Goal: Task Accomplishment & Management: Complete application form

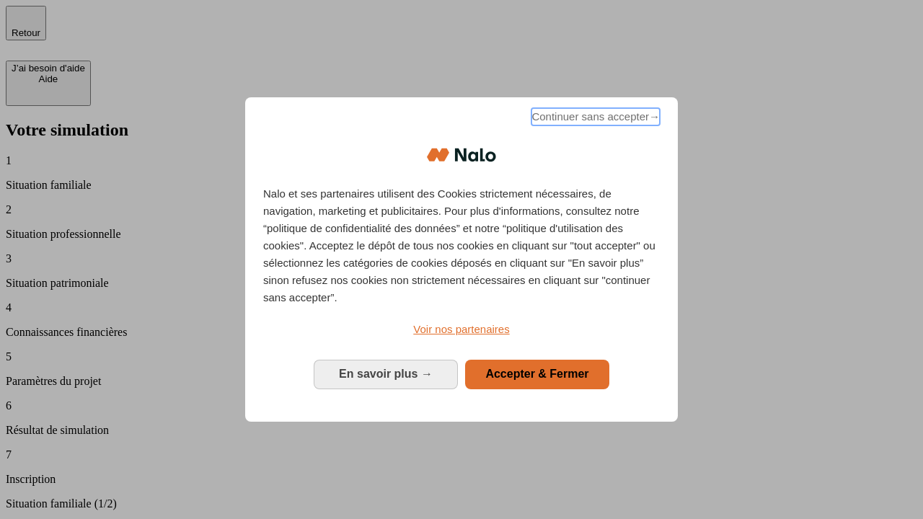
click at [594, 119] on span "Continuer sans accepter →" at bounding box center [595, 116] width 128 height 17
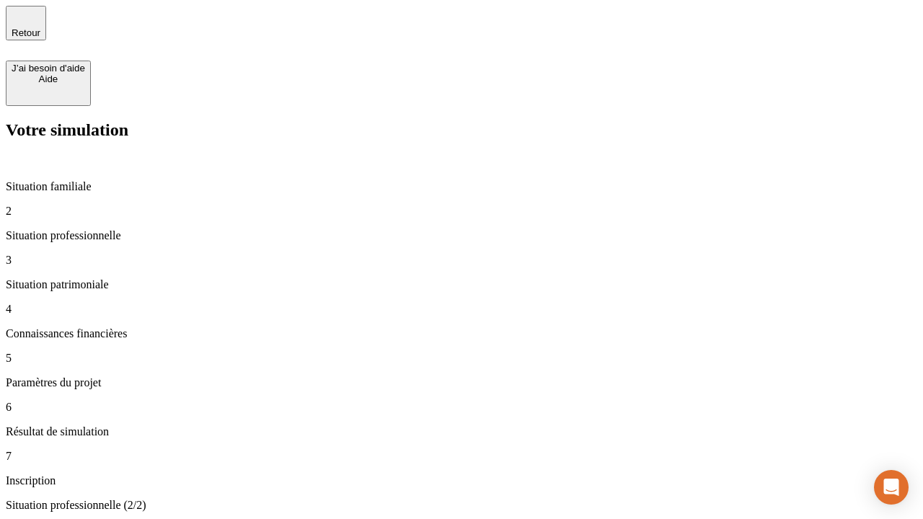
type input "30 000"
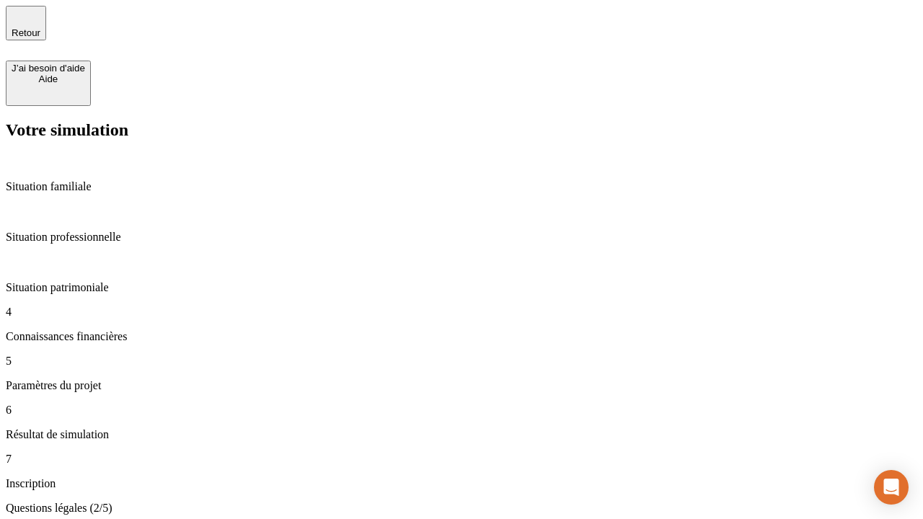
scroll to position [3, 0]
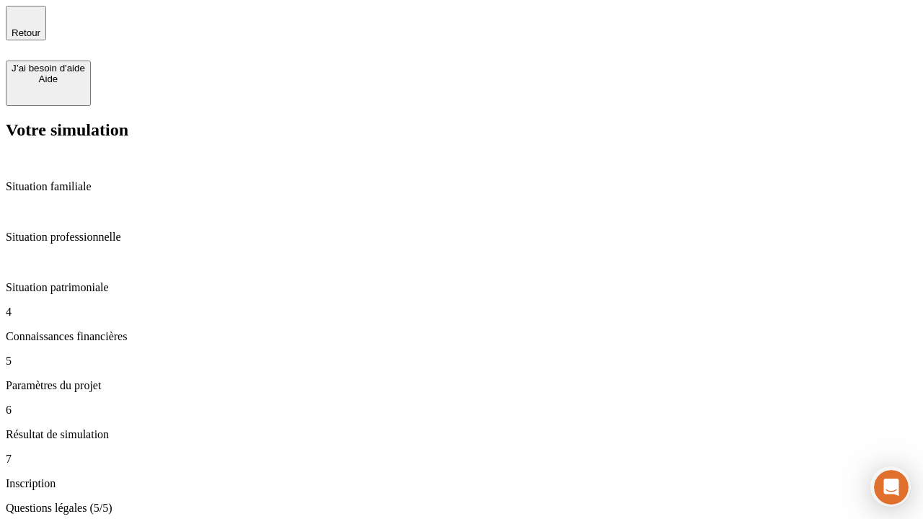
type input "25"
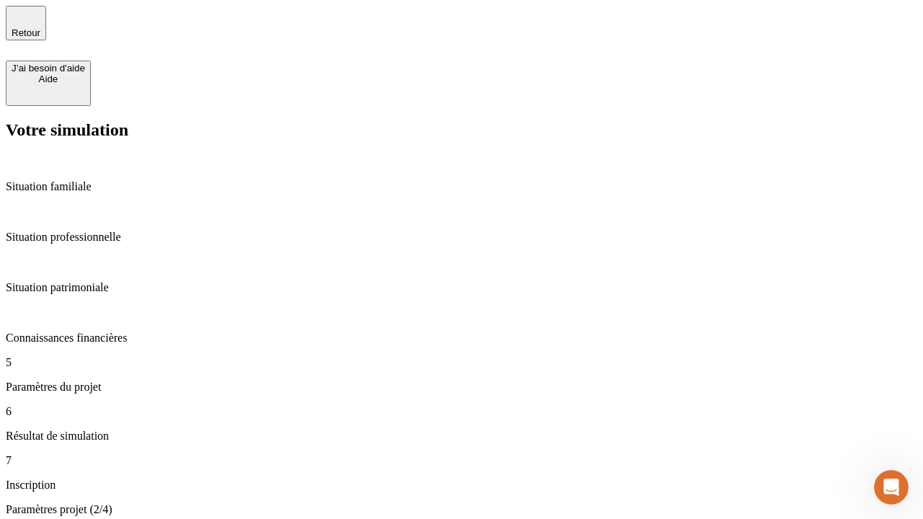
type input "64"
type input "1 000"
type input "640"
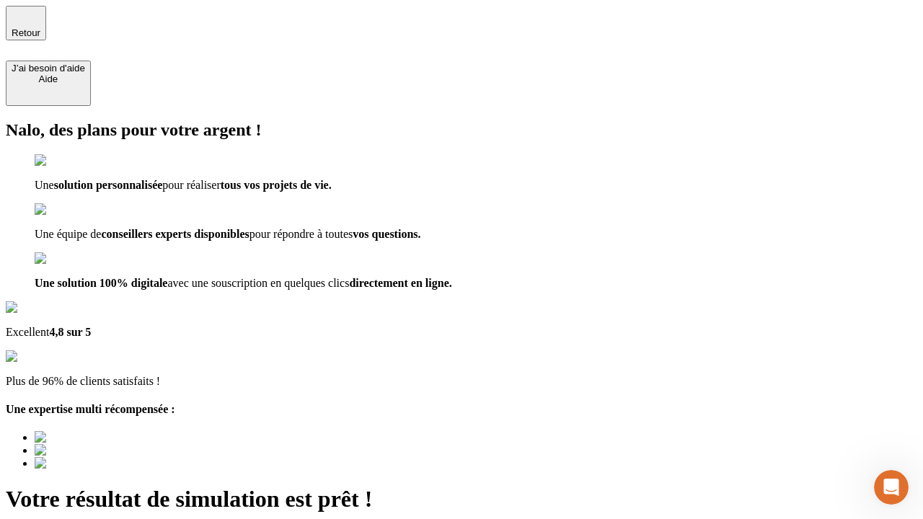
type input "[EMAIL_ADDRESS][PERSON_NAME][DOMAIN_NAME]"
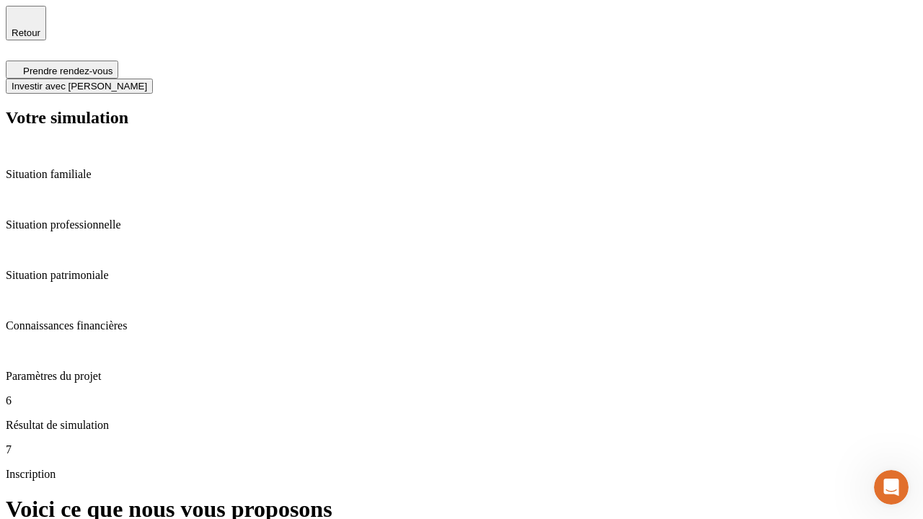
click at [147, 81] on span "Investir avec [PERSON_NAME]" at bounding box center [80, 86] width 136 height 11
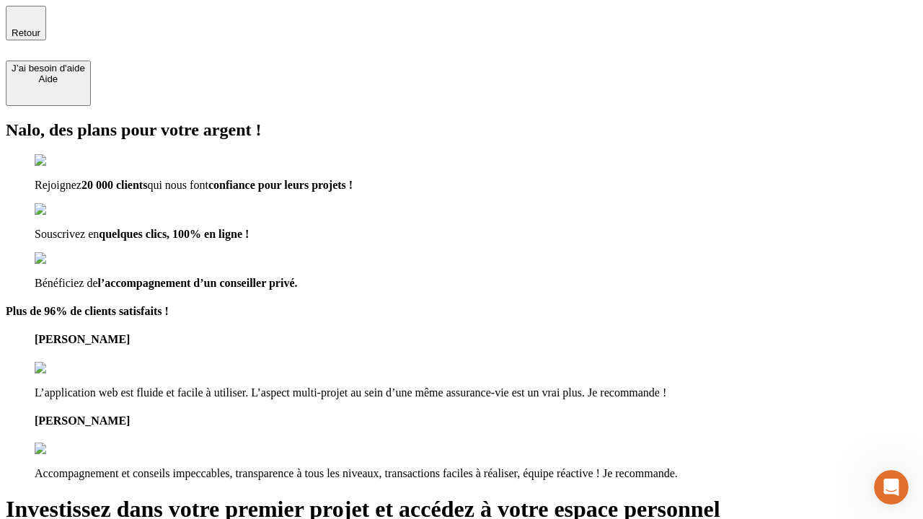
type input "[EMAIL_ADDRESS][PERSON_NAME][DOMAIN_NAME]"
